Goal: Contribute content

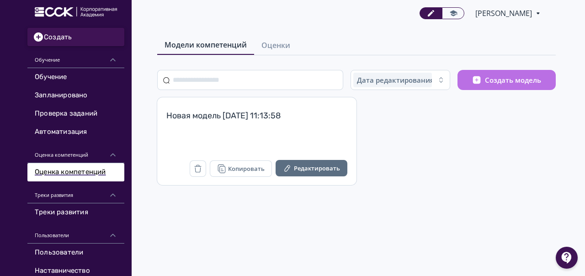
click at [63, 37] on button "Создать" at bounding box center [75, 37] width 97 height 18
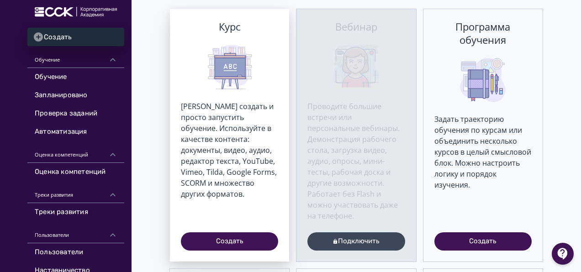
scroll to position [91, 0]
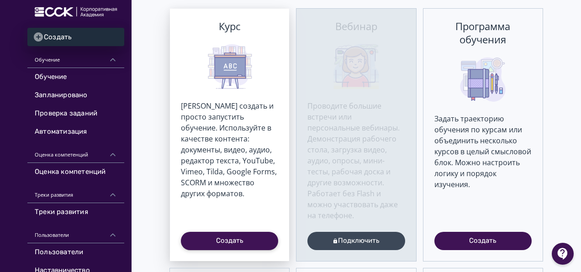
click at [233, 241] on button "Создать" at bounding box center [229, 241] width 97 height 18
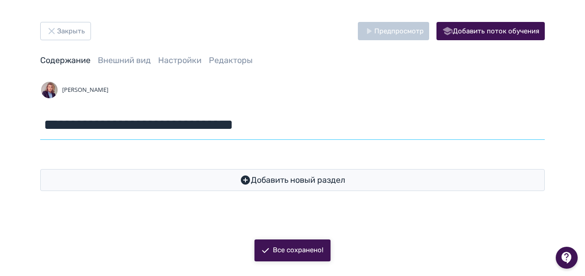
click at [92, 131] on input "**********" at bounding box center [292, 125] width 505 height 30
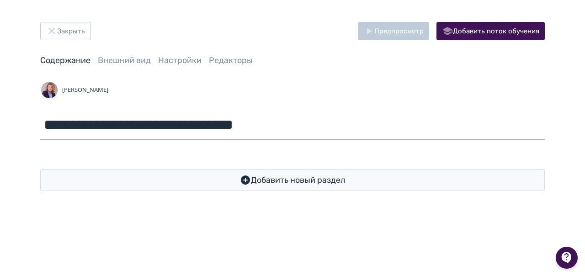
drag, startPoint x: 45, startPoint y: 121, endPoint x: 297, endPoint y: 123, distance: 252.3
click at [297, 123] on input "**********" at bounding box center [292, 125] width 505 height 30
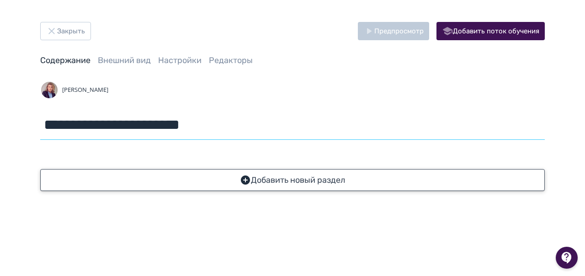
type input "**********"
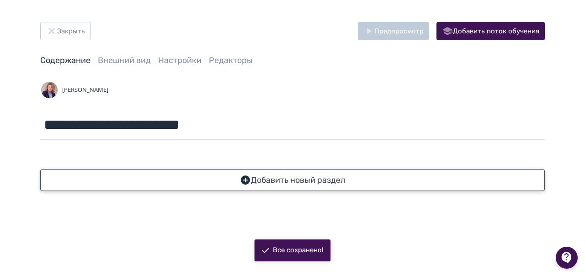
click at [311, 176] on button "Добавить новый раздел" at bounding box center [292, 180] width 505 height 22
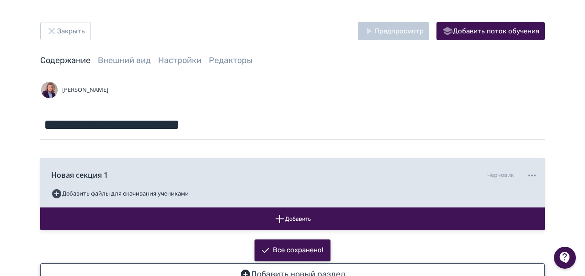
scroll to position [31, 0]
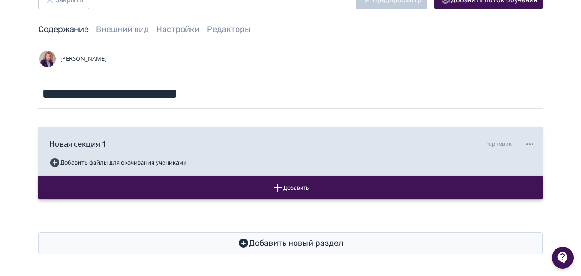
click at [290, 187] on button "Добавить" at bounding box center [290, 187] width 505 height 23
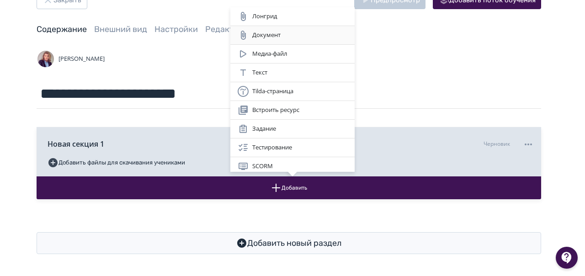
click at [271, 36] on div "Документ" at bounding box center [293, 35] width 110 height 11
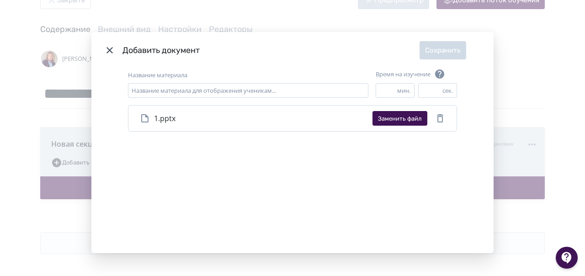
click at [417, 162] on div "Название материала Название материала для отображения ученикам... Время на изуч…" at bounding box center [292, 161] width 402 height 184
click at [175, 121] on span "1.pptx" at bounding box center [254, 118] width 201 height 11
click at [455, 123] on div "1.pptx Заменить файл Загрузить Библиотека Dropbox Google Drive Перетащите файл …" at bounding box center [292, 118] width 329 height 27
click at [106, 49] on icon "Modal" at bounding box center [109, 50] width 6 height 6
click at [410, 115] on button "Заменить файл" at bounding box center [399, 118] width 55 height 15
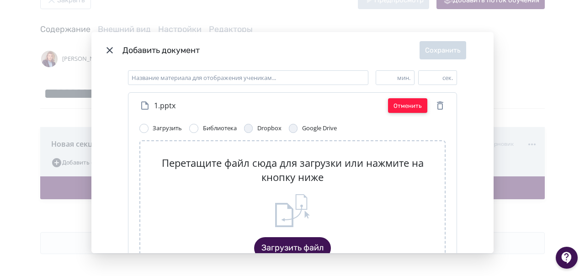
scroll to position [0, 0]
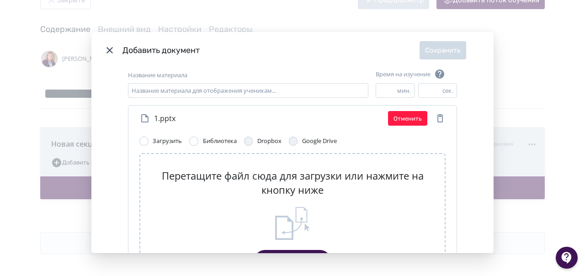
click at [109, 49] on icon "Modal" at bounding box center [109, 50] width 6 height 6
click at [395, 118] on button "Отменить" at bounding box center [407, 118] width 39 height 15
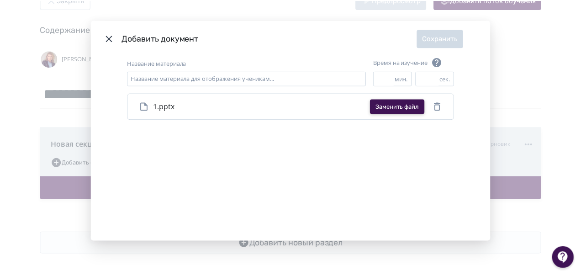
scroll to position [24, 0]
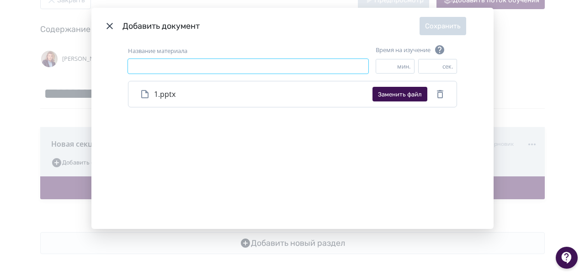
click at [170, 61] on input "Название материала" at bounding box center [248, 66] width 240 height 15
click at [135, 66] on input "Название материала" at bounding box center [248, 66] width 240 height 15
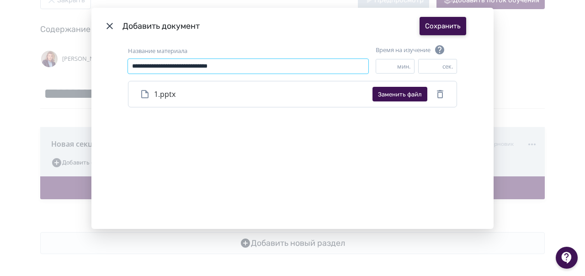
type input "**********"
click at [441, 27] on button "Сохранить" at bounding box center [443, 26] width 47 height 18
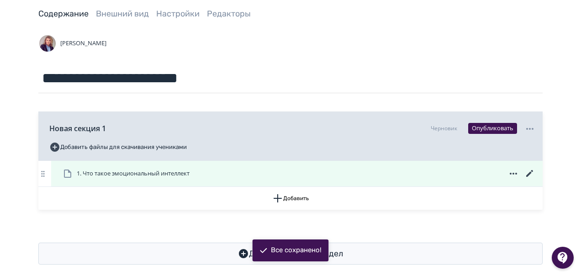
scroll to position [57, 0]
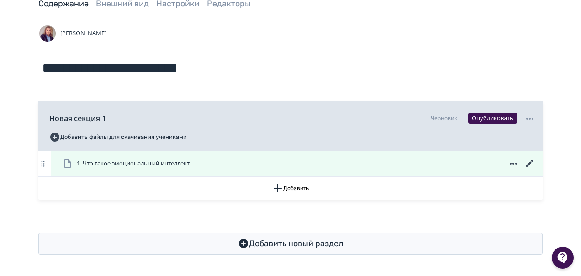
click at [123, 160] on span "1. Что такое эмоциональный интеллект" at bounding box center [133, 163] width 113 height 9
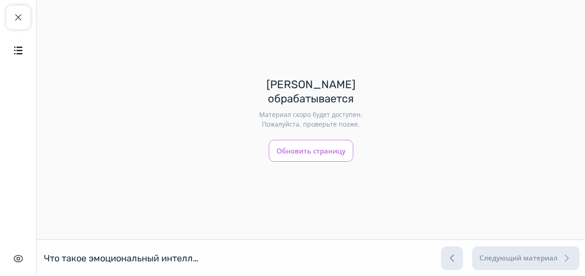
click at [328, 146] on button "Обновить страницу" at bounding box center [311, 151] width 85 height 22
click at [20, 21] on span "button" at bounding box center [18, 17] width 11 height 11
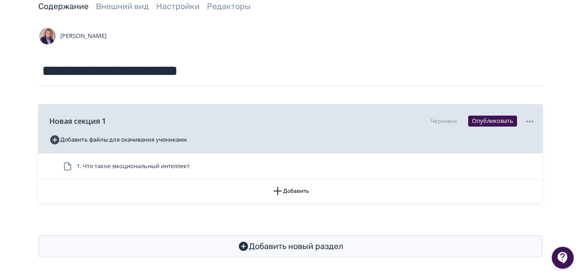
scroll to position [57, 0]
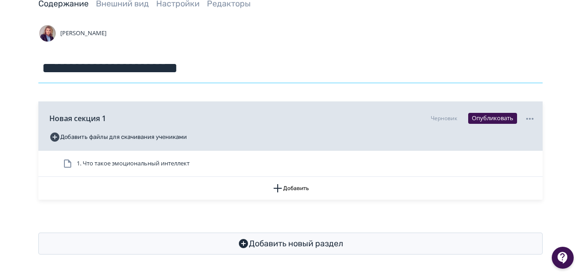
click at [277, 69] on input "**********" at bounding box center [290, 68] width 505 height 30
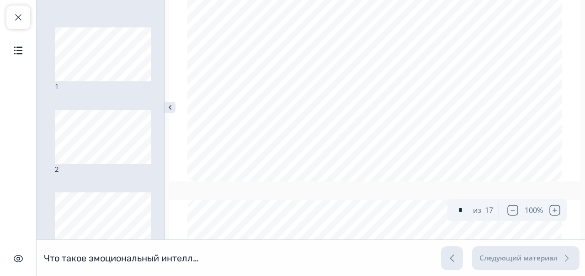
scroll to position [46, 0]
click at [16, 53] on img "button" at bounding box center [18, 50] width 11 height 11
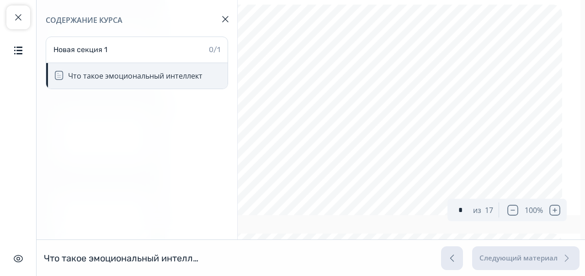
click at [93, 77] on div "Что такое эмоциональный интеллект" at bounding box center [135, 75] width 134 height 11
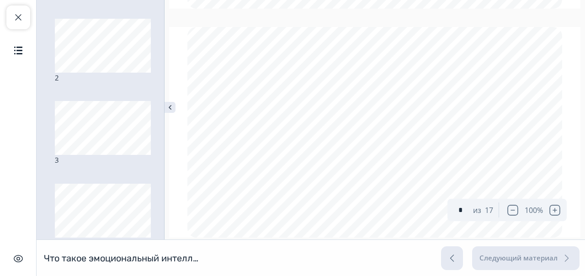
scroll to position [45, 0]
type input "*"
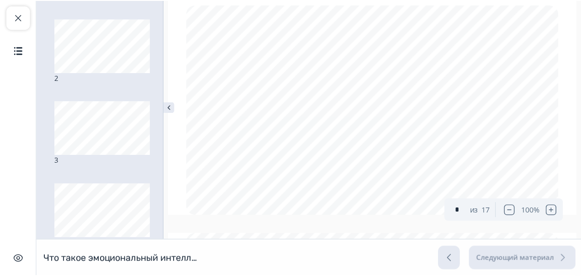
scroll to position [46, 0]
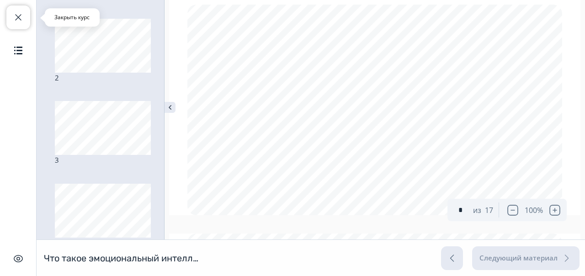
click at [17, 18] on span "button" at bounding box center [18, 17] width 11 height 11
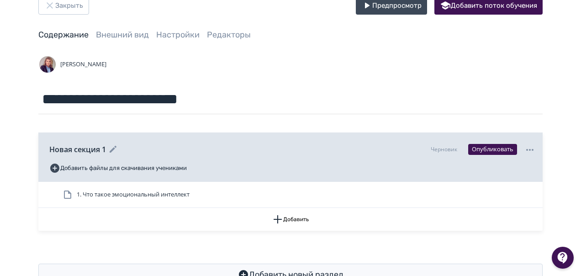
scroll to position [46, 0]
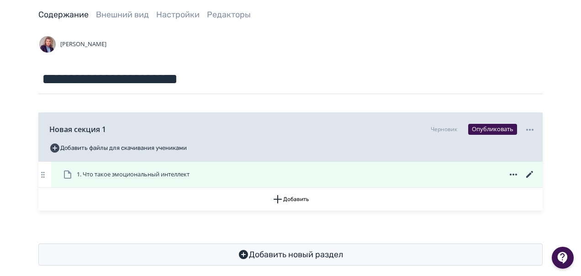
click at [514, 173] on icon at bounding box center [513, 174] width 11 height 11
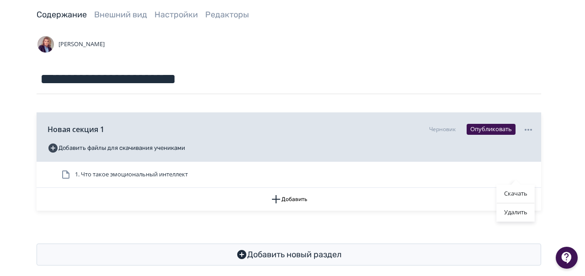
click at [411, 75] on div "Скачать Удалить" at bounding box center [292, 138] width 585 height 276
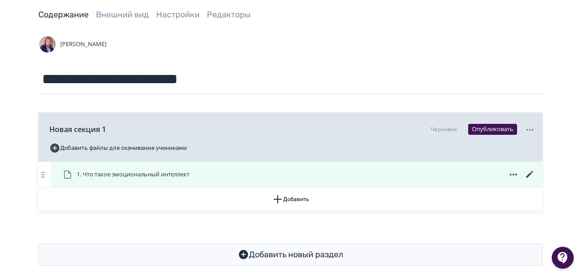
click at [168, 174] on span "1. Что такое эмоциональный интеллект" at bounding box center [133, 174] width 113 height 9
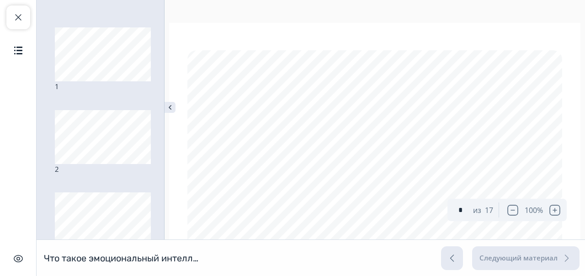
click at [169, 108] on img at bounding box center [170, 107] width 11 height 11
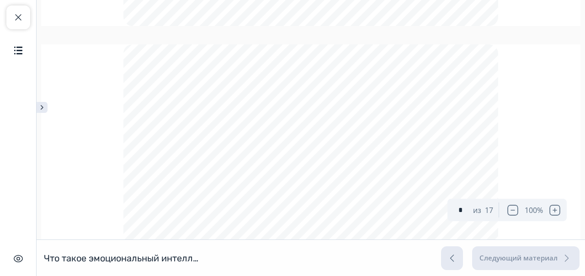
scroll to position [122, 0]
type input "*"
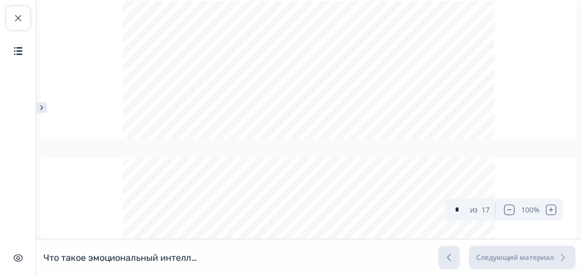
scroll to position [0, 0]
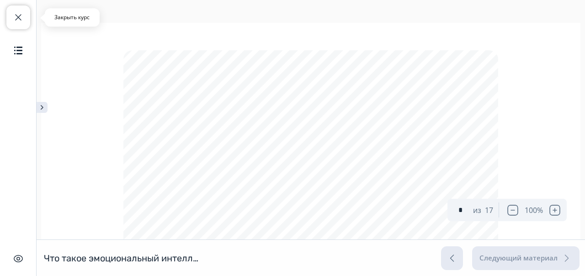
click at [17, 17] on span "button" at bounding box center [18, 17] width 11 height 11
